Goal: Information Seeking & Learning: Understand process/instructions

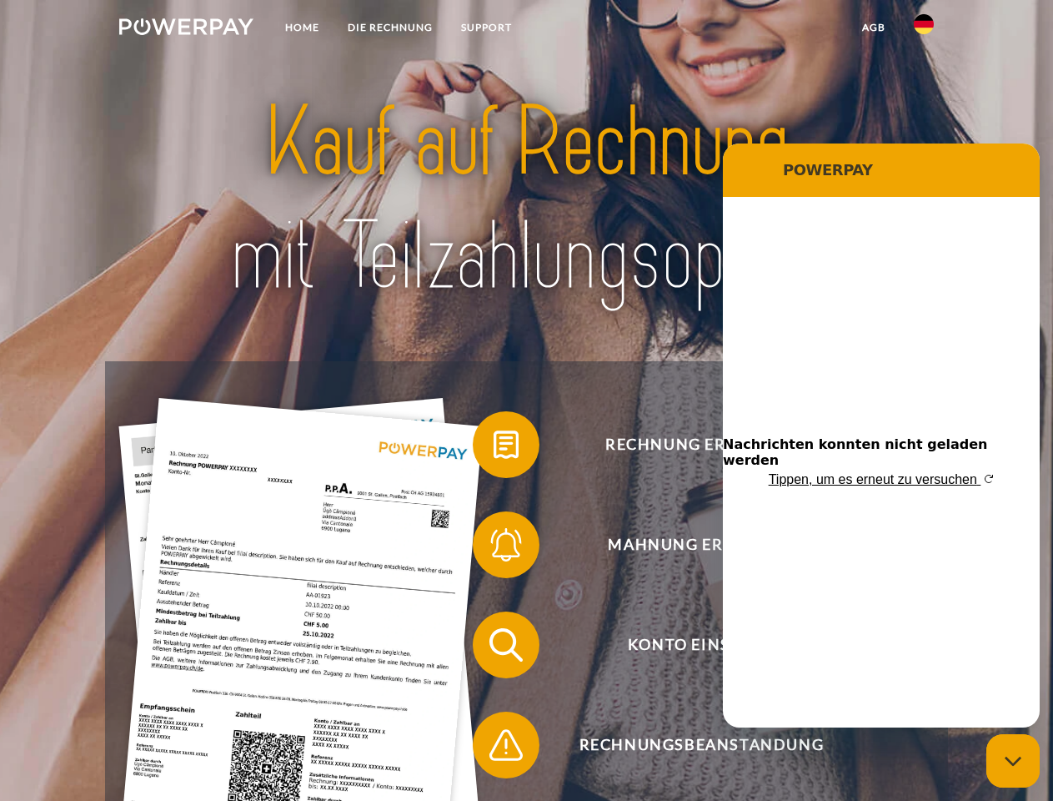
click at [186, 29] on img at bounding box center [186, 26] width 134 height 17
click at [924, 29] on img at bounding box center [924, 24] width 20 height 20
click at [873, 28] on link "agb" at bounding box center [874, 28] width 52 height 30
click at [494, 448] on span at bounding box center [480, 444] width 83 height 83
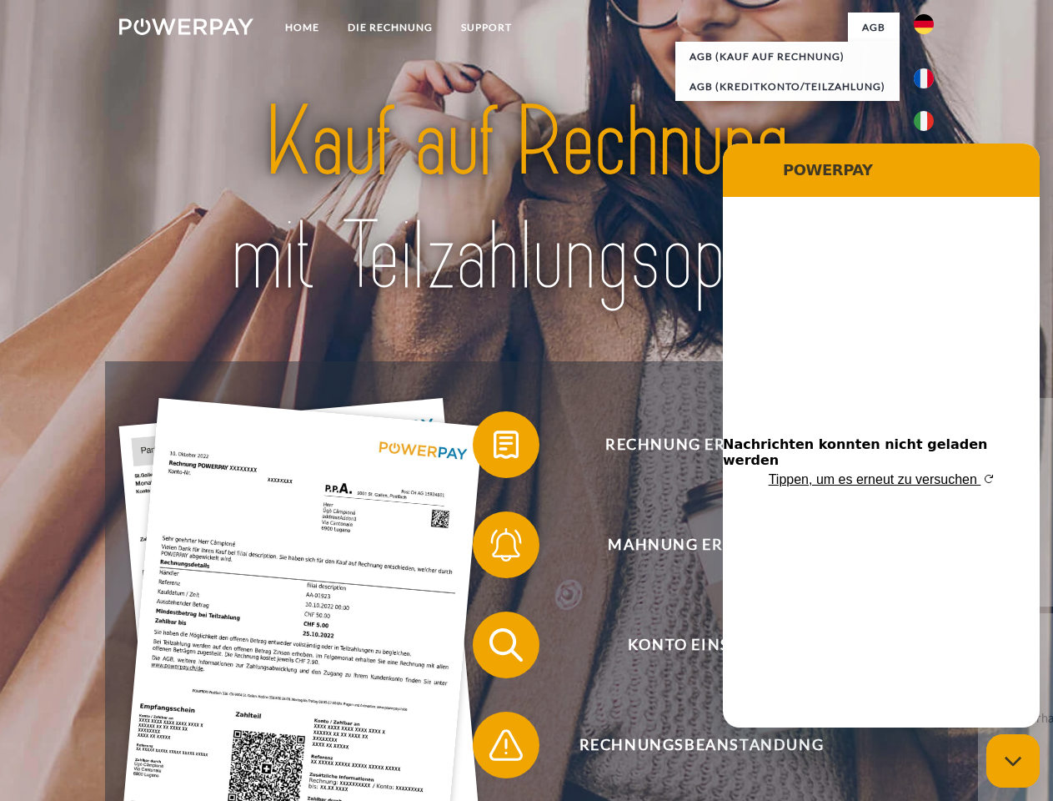
click at [494, 548] on span at bounding box center [480, 544] width 83 height 83
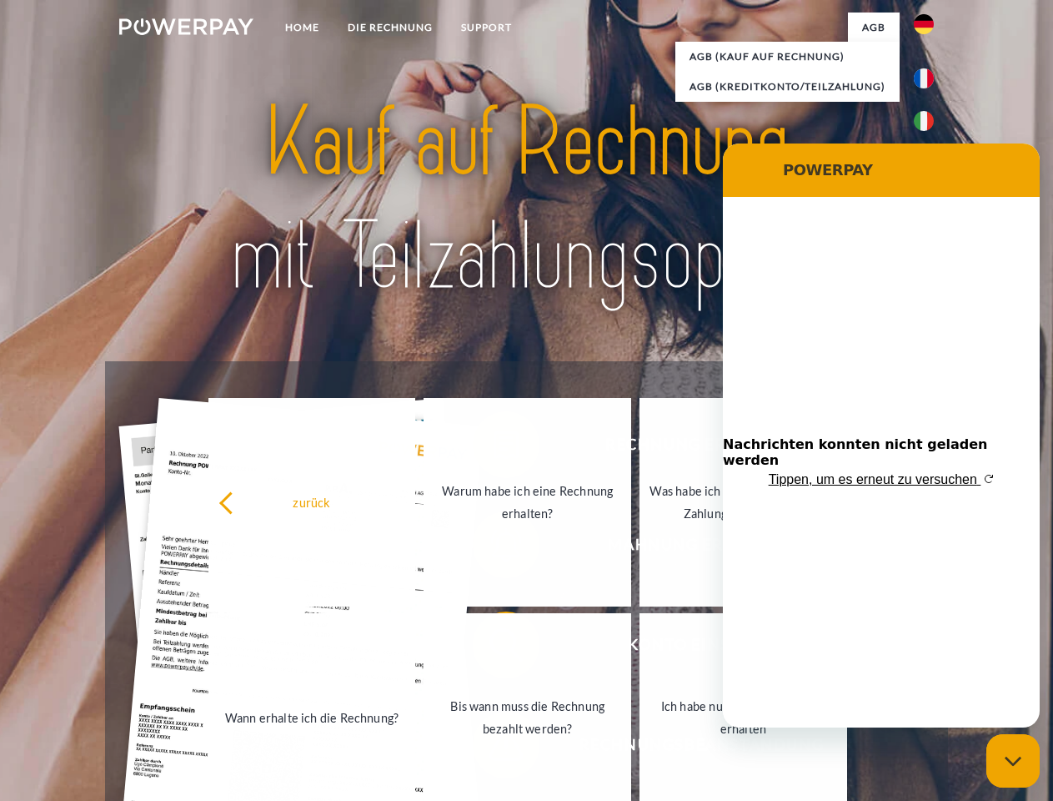
click at [494, 648] on link "Bis wann muss die Rechnung bezahlt werden?" at bounding box center [528, 717] width 208 height 208
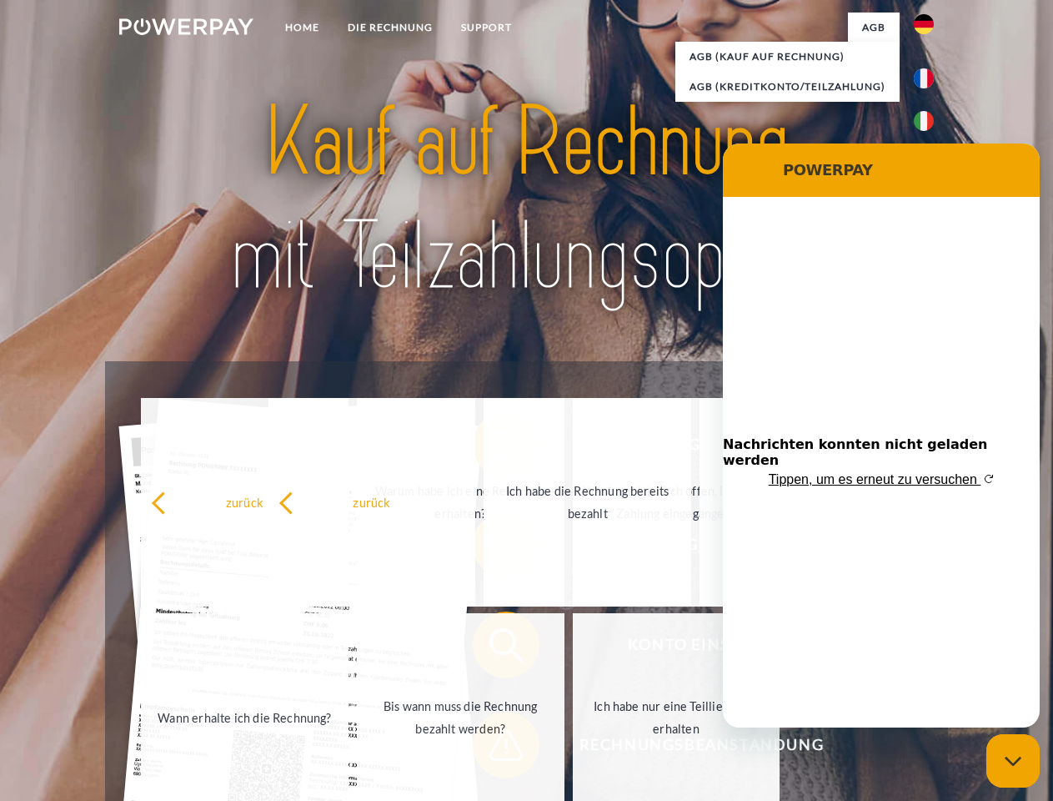
click at [494, 748] on span at bounding box center [480, 744] width 83 height 83
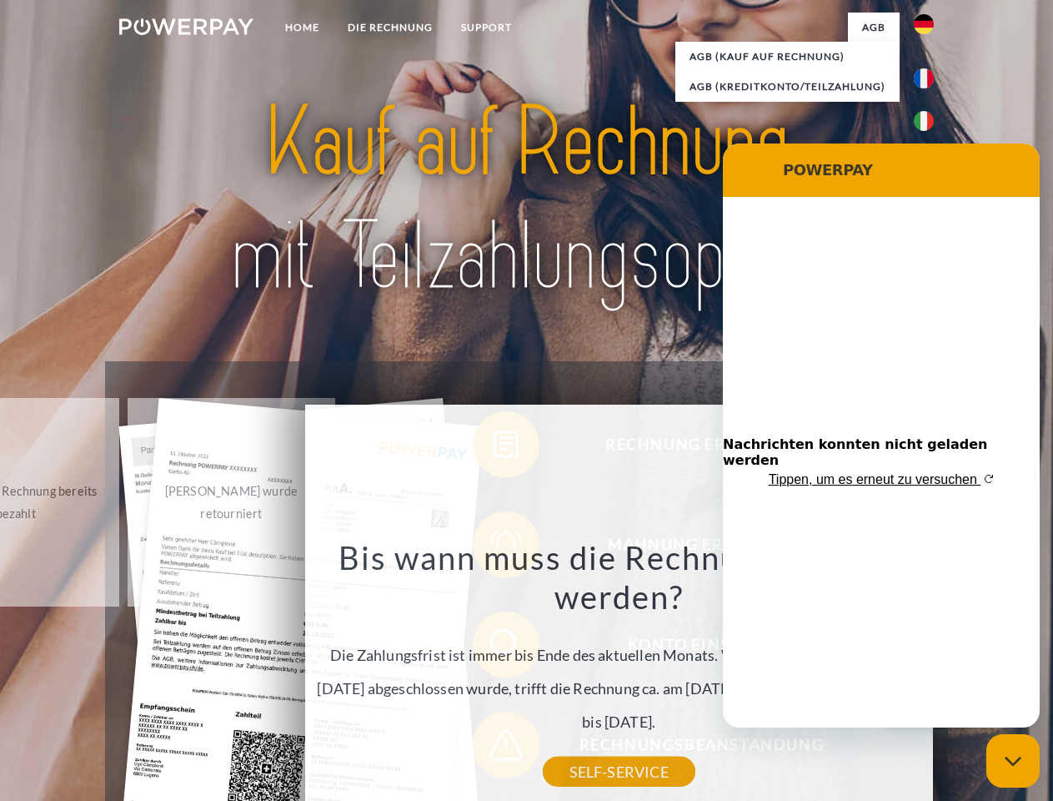
click at [1013, 761] on icon "Messaging-Fenster schließen" at bounding box center [1014, 761] width 18 height 11
